Goal: Entertainment & Leisure: Consume media (video, audio)

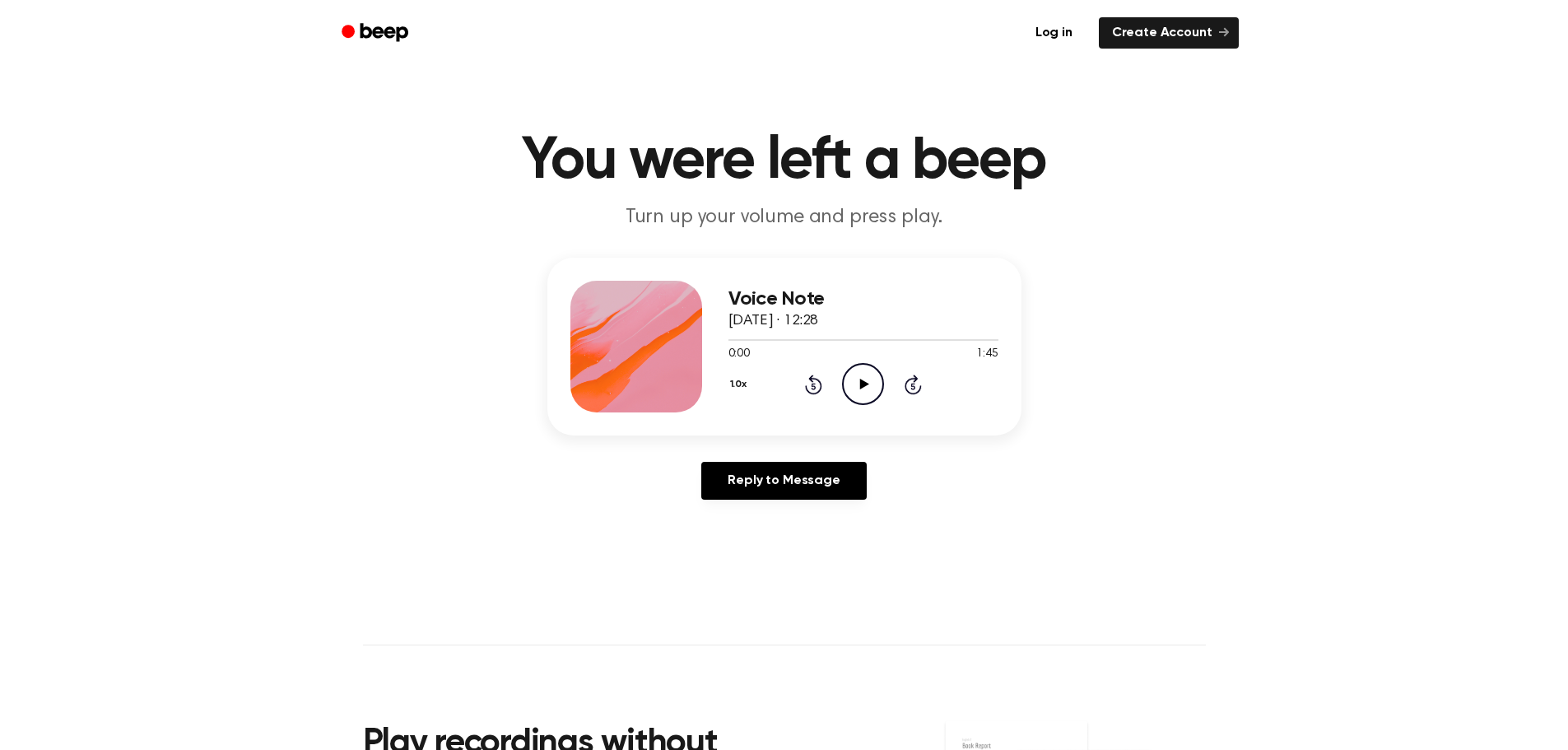
click at [861, 383] on icon at bounding box center [865, 385] width 9 height 11
click at [847, 371] on icon "Pause Audio" at bounding box center [863, 384] width 42 height 42
click at [868, 384] on icon at bounding box center [865, 385] width 9 height 11
click at [739, 384] on button "1.0x" at bounding box center [746, 385] width 25 height 28
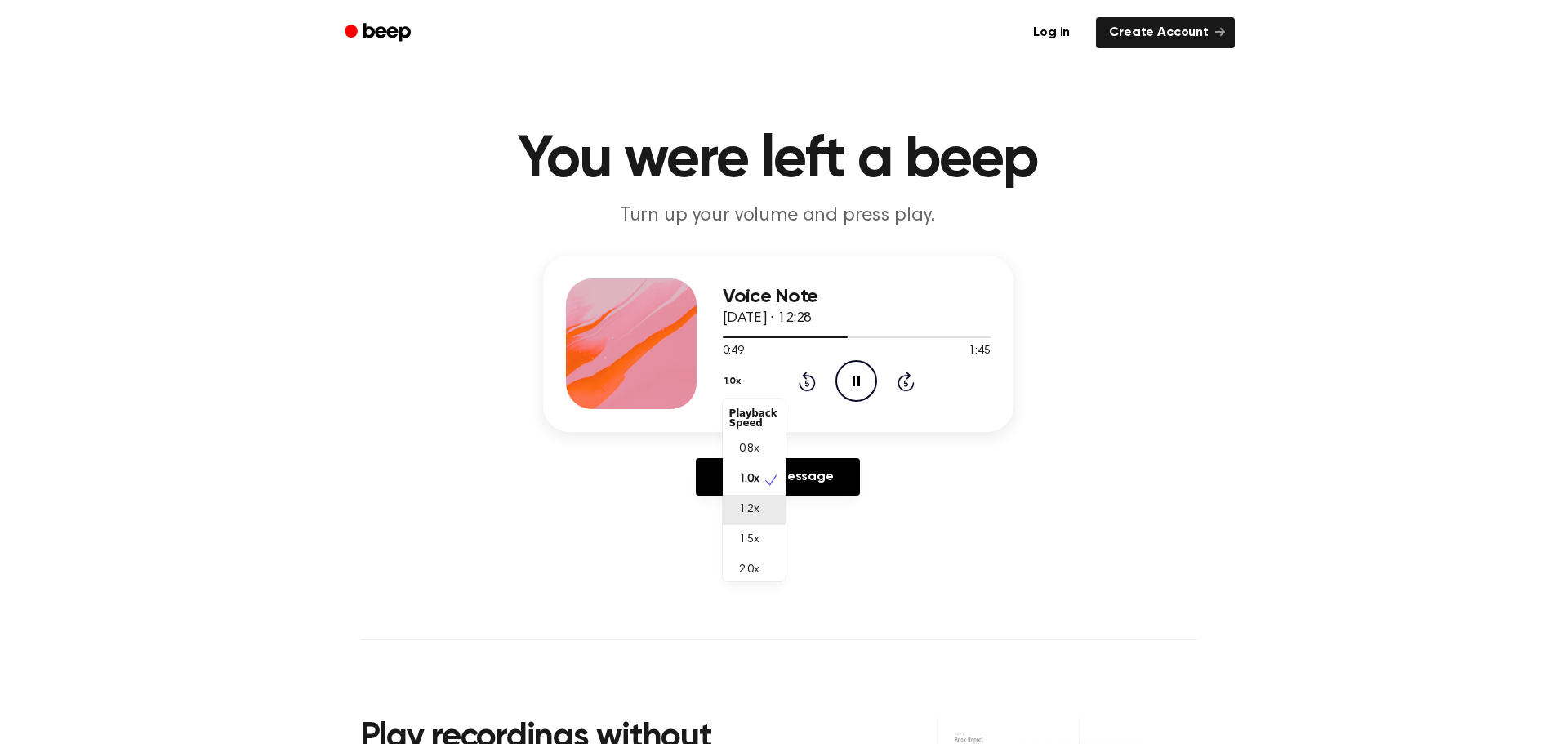
click at [768, 516] on div "1.2x" at bounding box center [754, 510] width 63 height 30
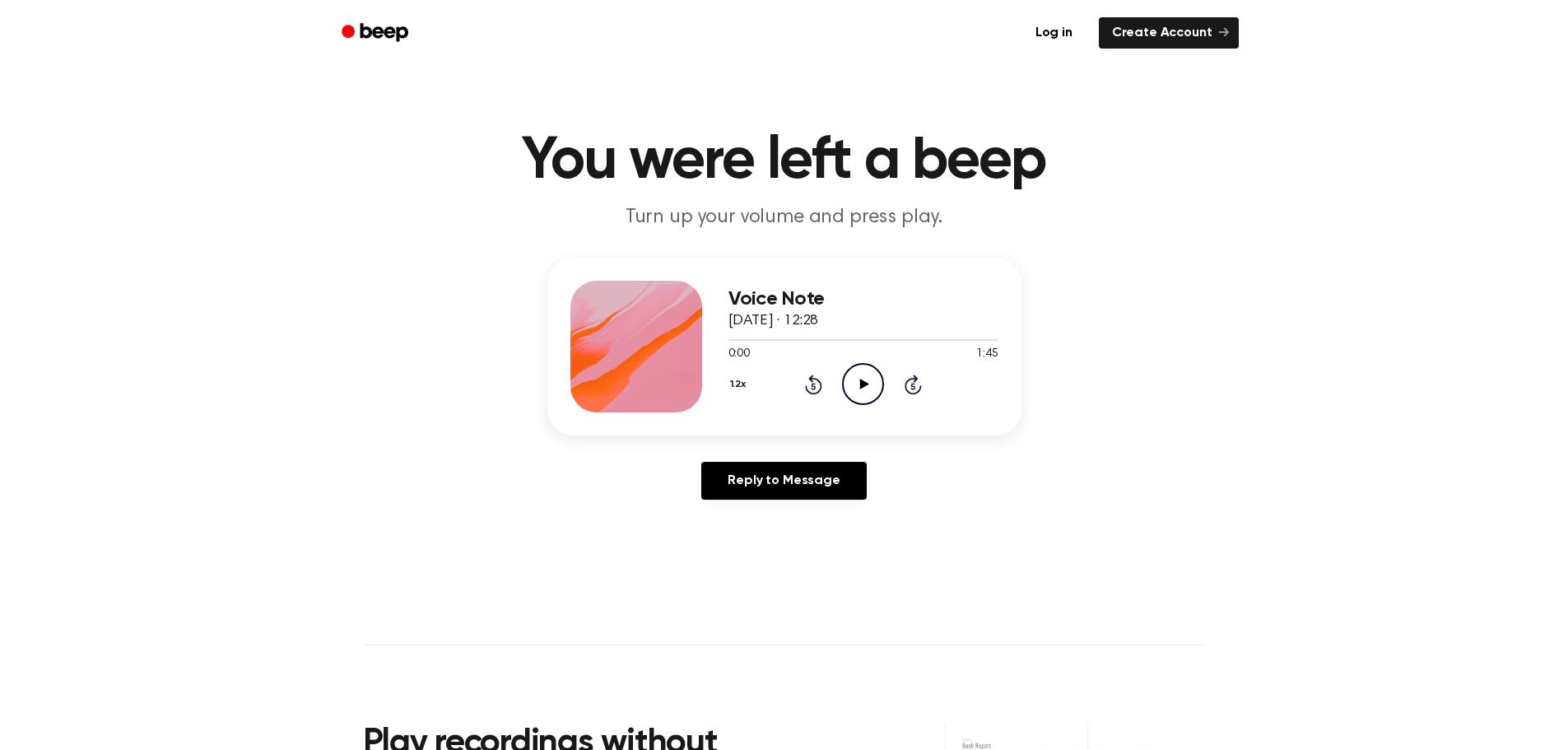
click at [876, 379] on icon "Play Audio" at bounding box center [863, 384] width 42 height 42
drag, startPoint x: 849, startPoint y: 380, endPoint x: 905, endPoint y: 154, distance: 232.8
click at [849, 380] on icon "Pause Audio" at bounding box center [863, 384] width 42 height 42
click at [875, 362] on div "0:00 1:15" at bounding box center [864, 354] width 270 height 18
click at [868, 386] on icon "Play Audio" at bounding box center [863, 384] width 42 height 42
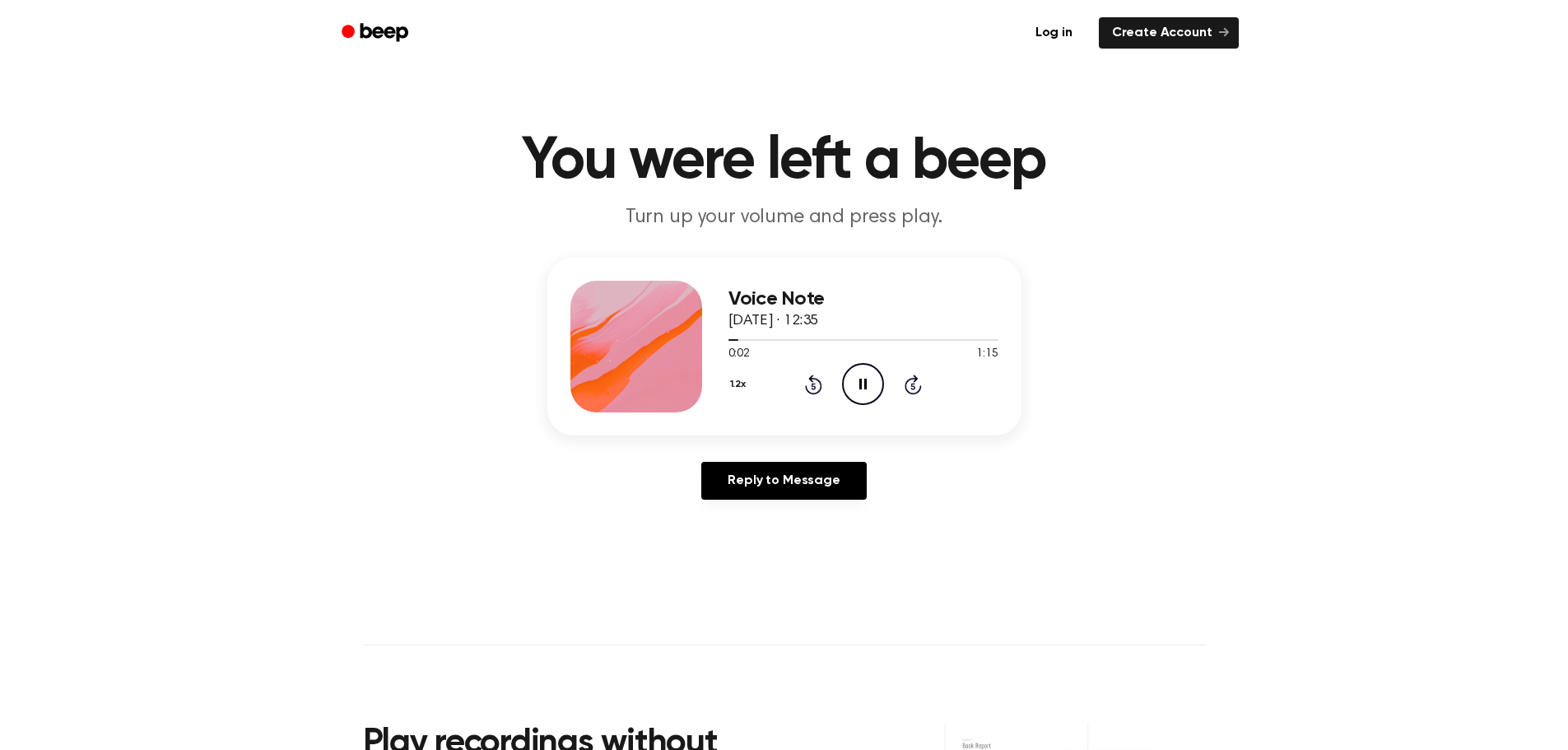
click at [870, 391] on icon "Pause Audio" at bounding box center [863, 384] width 42 height 42
click at [877, 384] on icon "Play Audio" at bounding box center [863, 384] width 42 height 42
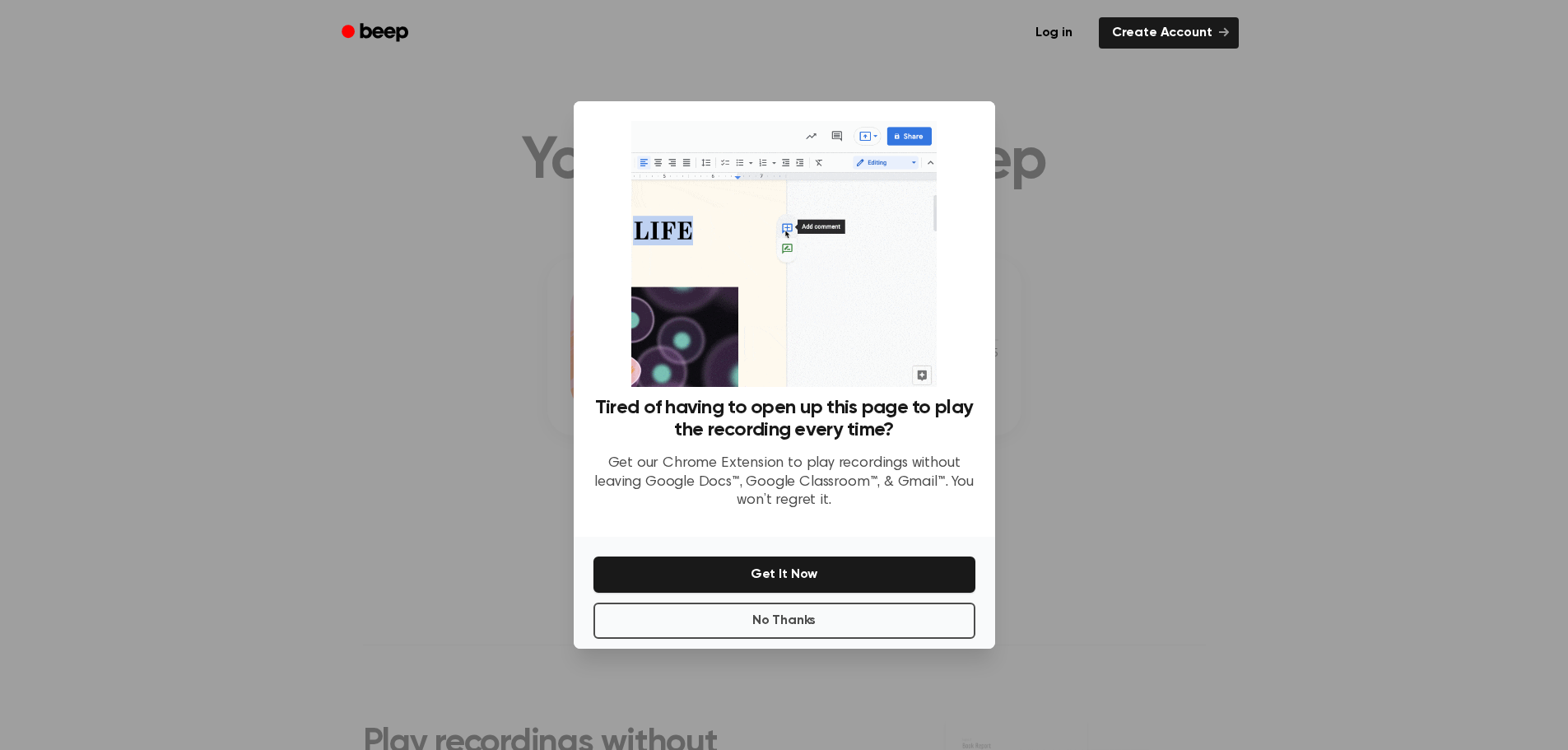
click at [1178, 233] on div at bounding box center [784, 375] width 1568 height 750
click at [856, 624] on button "No Thanks" at bounding box center [784, 621] width 382 height 36
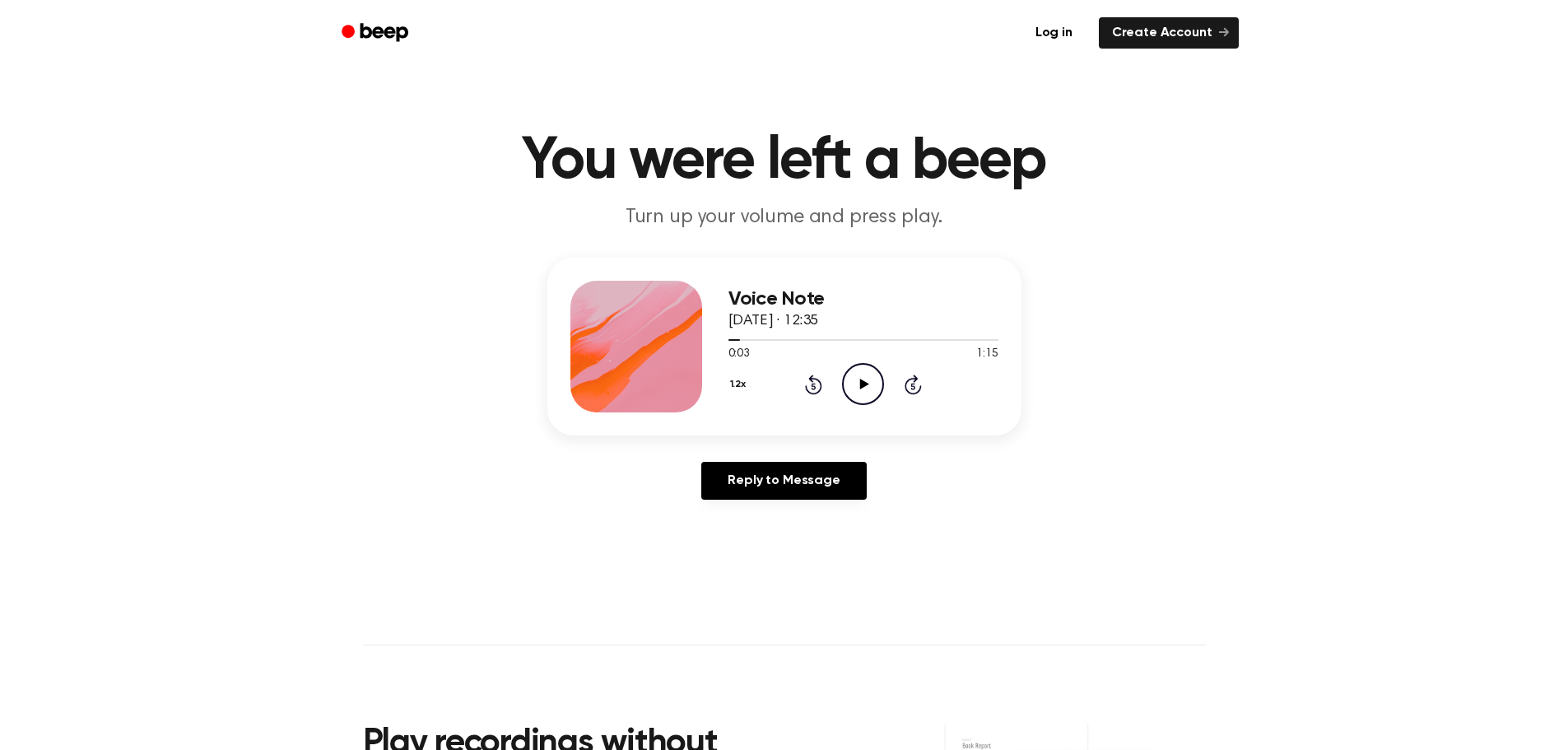
click at [863, 388] on icon "Play Audio" at bounding box center [863, 384] width 42 height 42
click at [861, 387] on icon at bounding box center [864, 385] width 7 height 11
click at [854, 381] on icon "Play Audio" at bounding box center [863, 384] width 42 height 42
click at [854, 381] on icon "Pause Audio" at bounding box center [863, 384] width 42 height 42
click at [854, 381] on icon "Play Audio" at bounding box center [863, 384] width 42 height 42
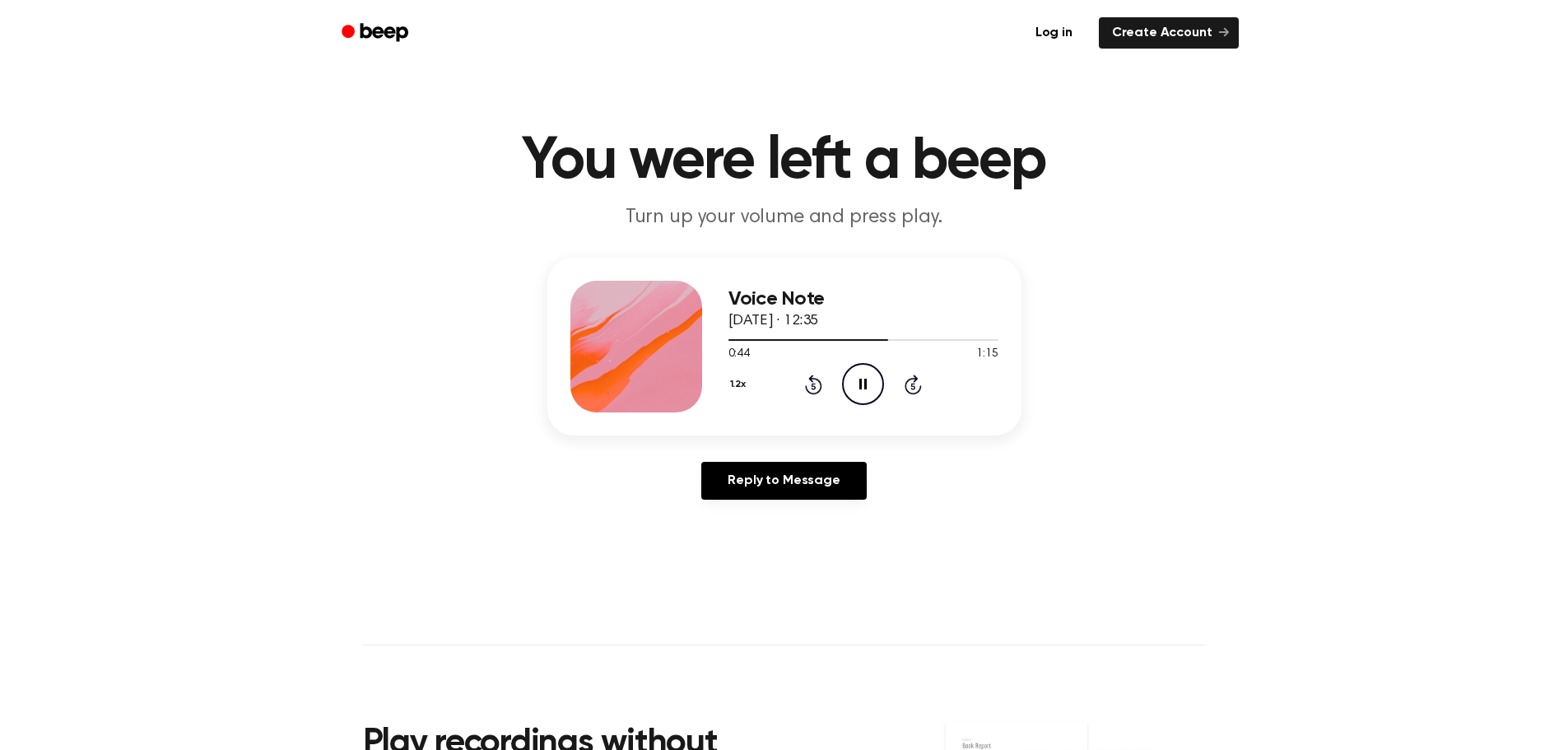
click at [864, 392] on icon "Pause Audio" at bounding box center [863, 384] width 42 height 42
click at [864, 386] on icon at bounding box center [865, 385] width 9 height 11
click at [863, 395] on icon "Play Audio" at bounding box center [863, 384] width 42 height 42
click at [870, 368] on icon "Pause Audio" at bounding box center [863, 384] width 42 height 42
click at [859, 380] on icon "Play Audio" at bounding box center [863, 384] width 42 height 42
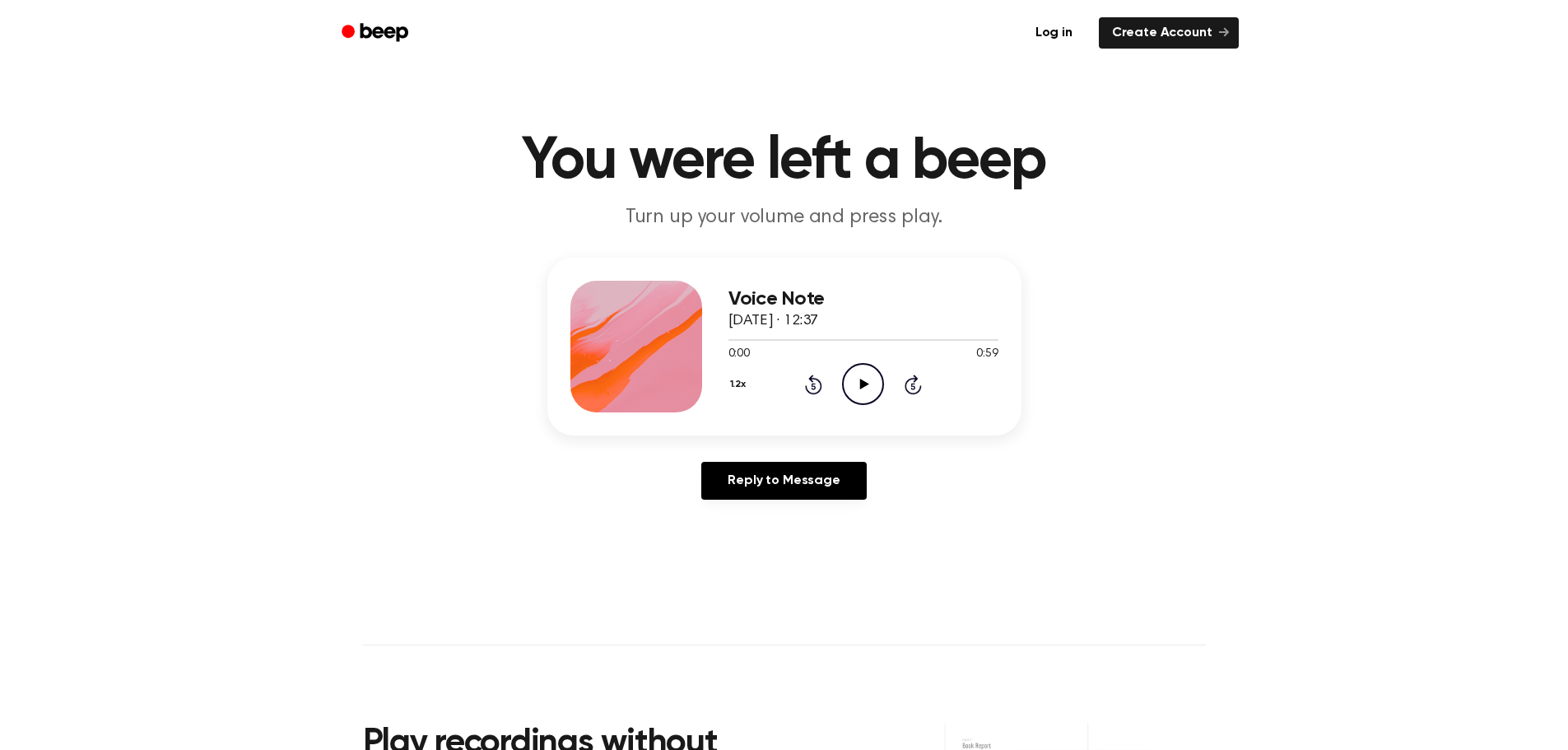
click at [853, 384] on icon "Play Audio" at bounding box center [863, 384] width 42 height 42
click at [864, 394] on icon "Play Audio" at bounding box center [863, 384] width 42 height 42
click at [847, 387] on icon "Pause Audio" at bounding box center [863, 384] width 42 height 42
click at [857, 399] on icon "Play Audio" at bounding box center [863, 384] width 42 height 42
click at [859, 376] on icon "Play Audio" at bounding box center [863, 384] width 42 height 42
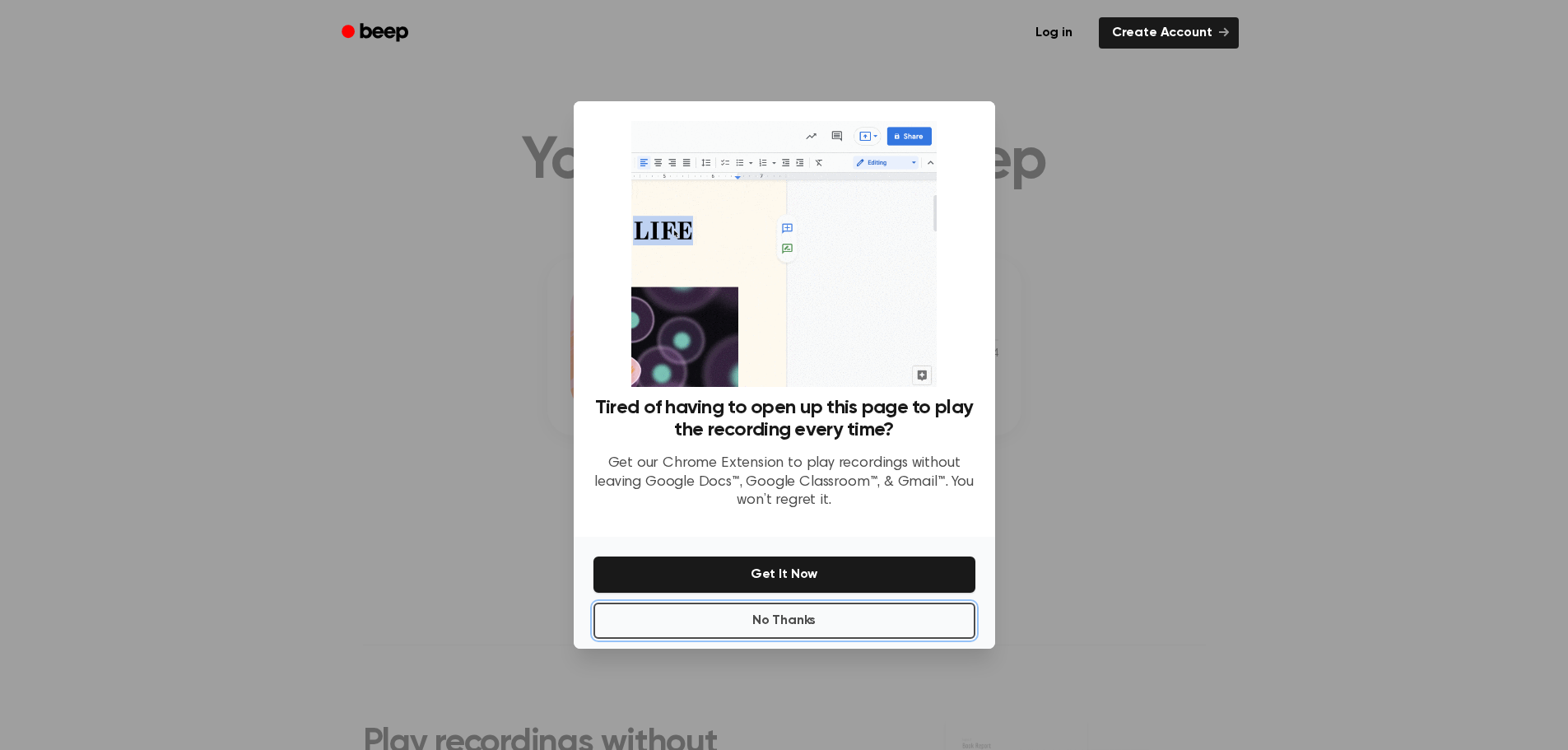
click at [880, 633] on button "No Thanks" at bounding box center [784, 621] width 382 height 36
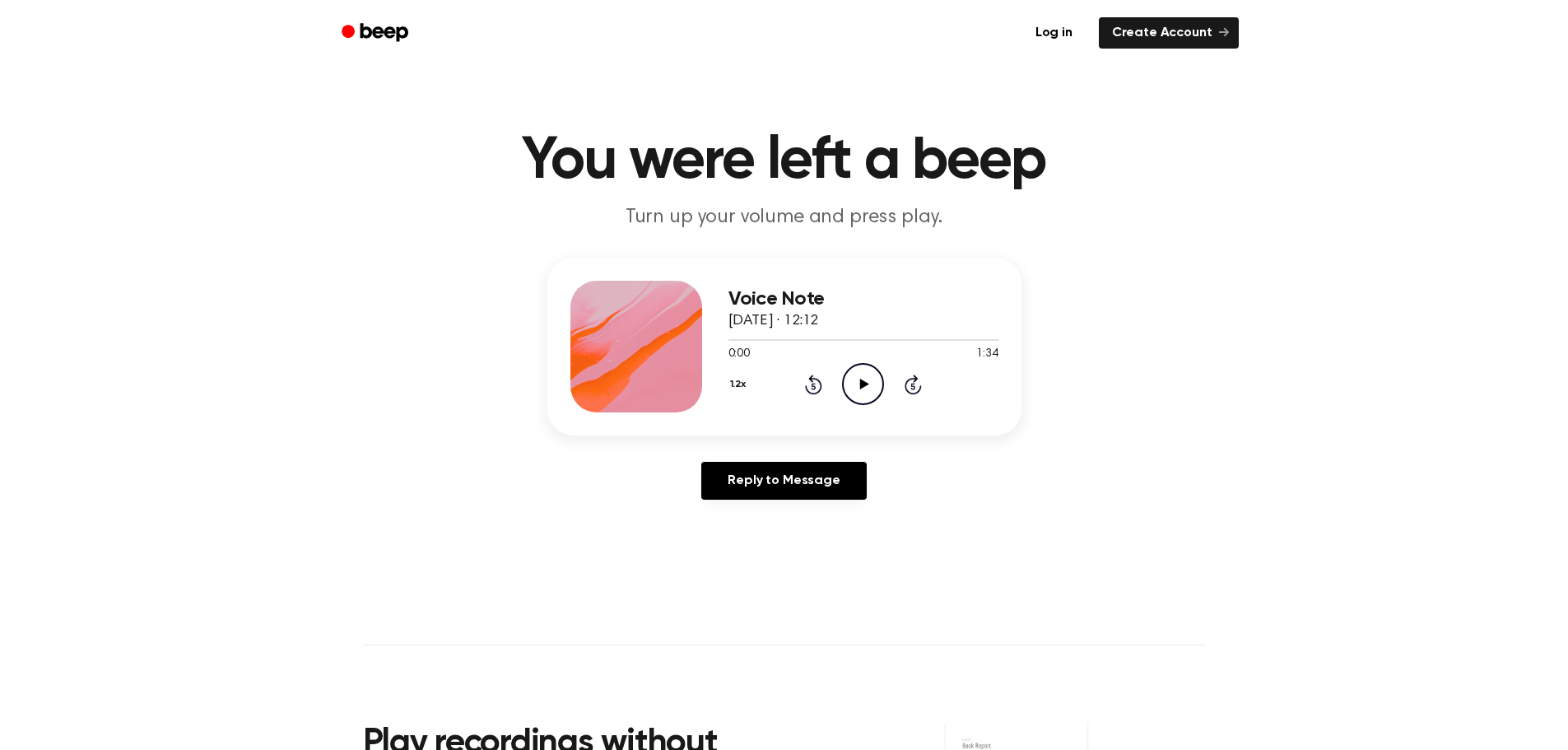
click at [851, 384] on icon "Play Audio" at bounding box center [863, 384] width 42 height 42
click at [867, 395] on icon "Pause Audio" at bounding box center [863, 384] width 42 height 42
click at [852, 379] on icon "Play Audio" at bounding box center [863, 384] width 42 height 42
